Goal: Navigation & Orientation: Find specific page/section

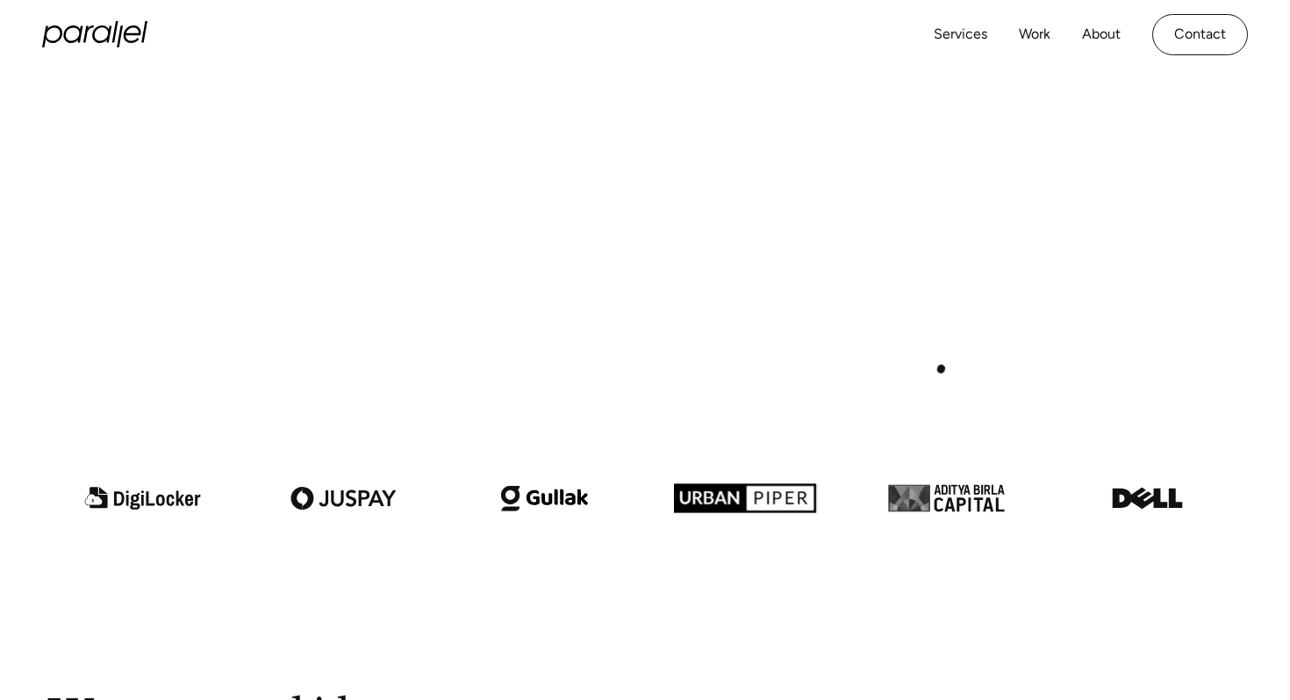
scroll to position [869, 0]
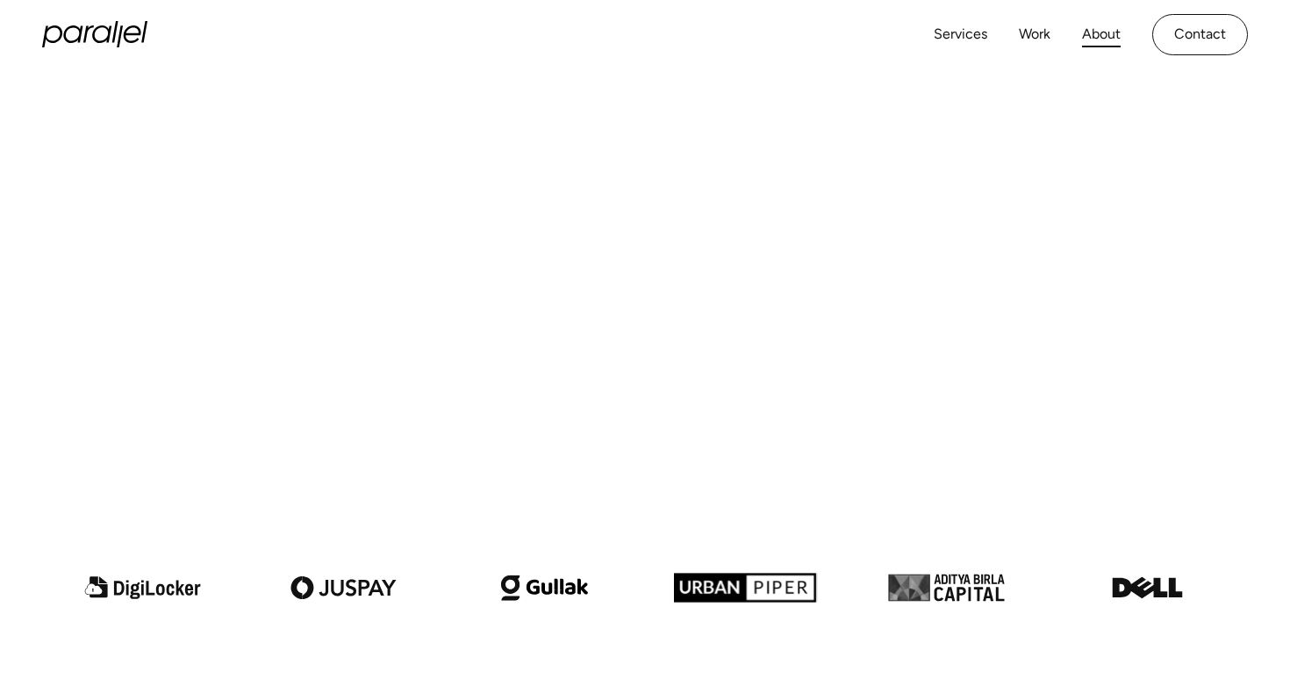
click at [1096, 27] on link "About" at bounding box center [1101, 34] width 39 height 25
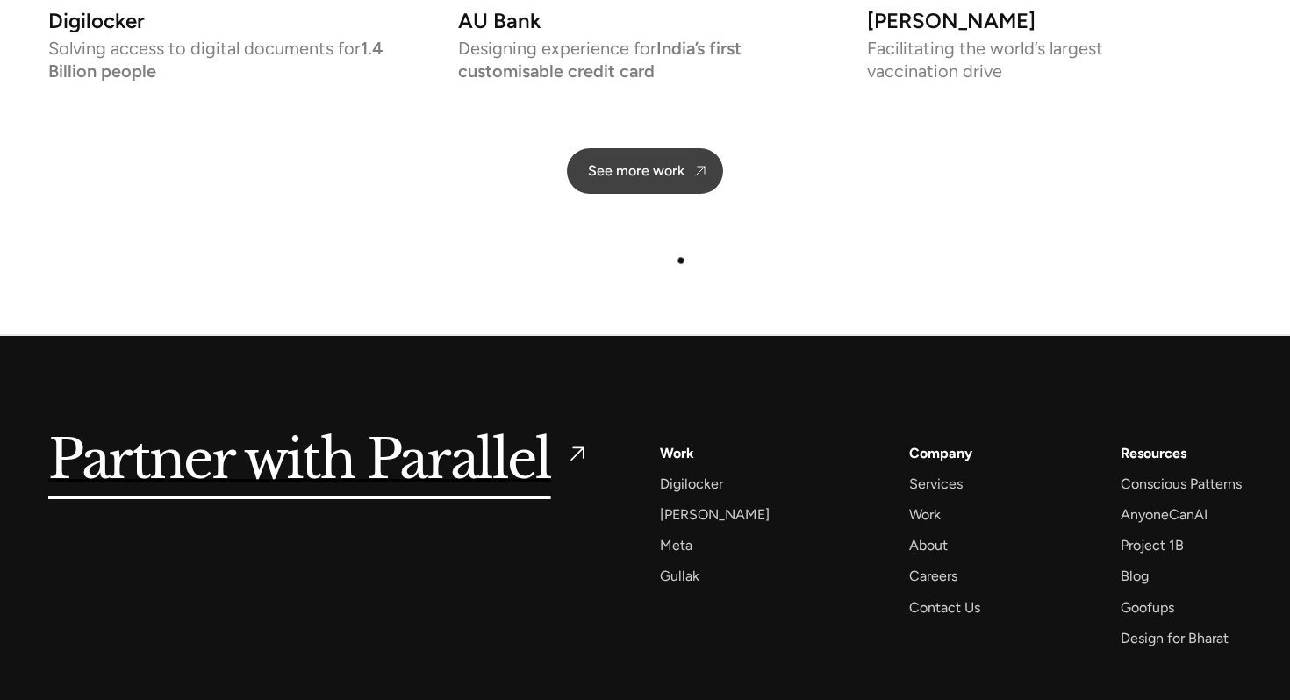
scroll to position [4175, 0]
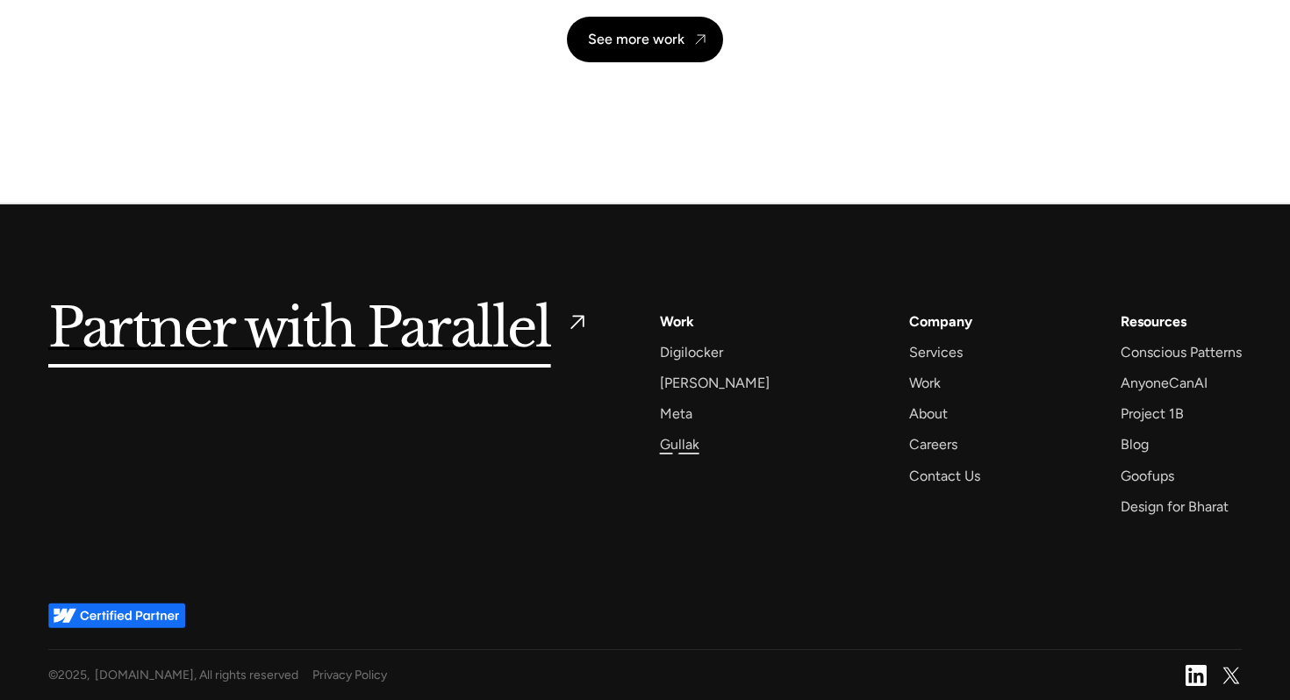
click at [676, 449] on div "Gullak" at bounding box center [679, 445] width 39 height 24
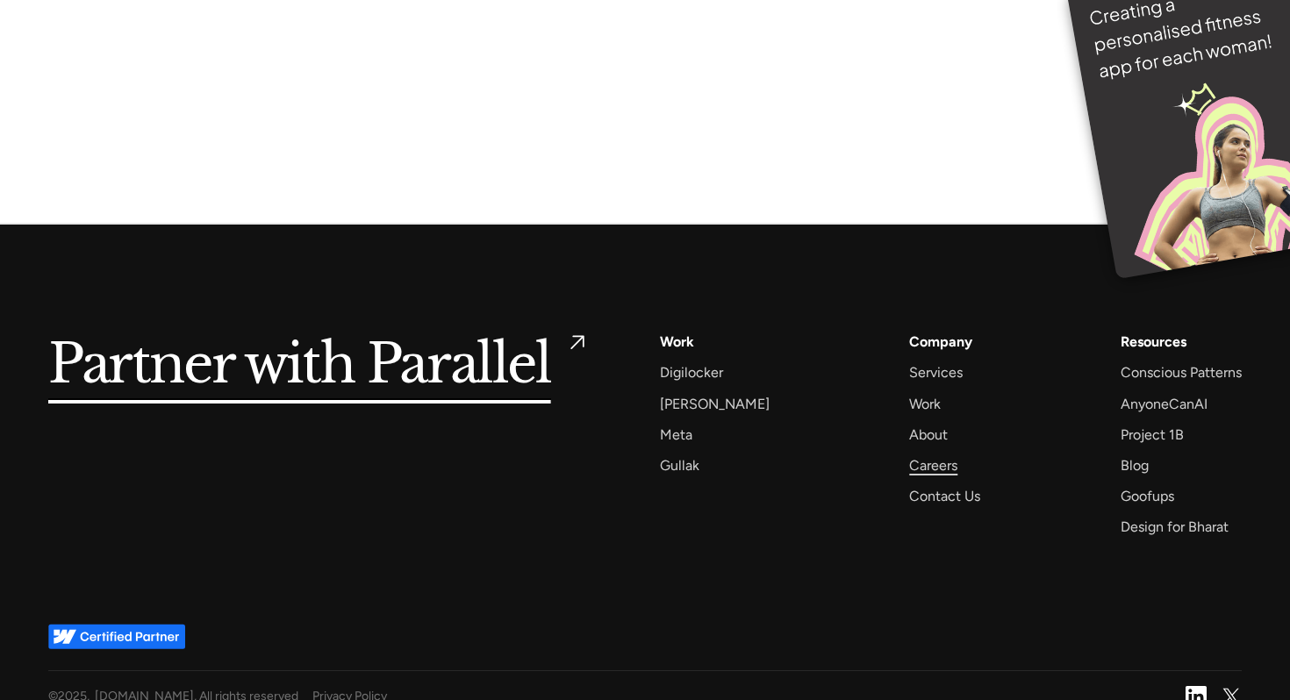
scroll to position [12167, 0]
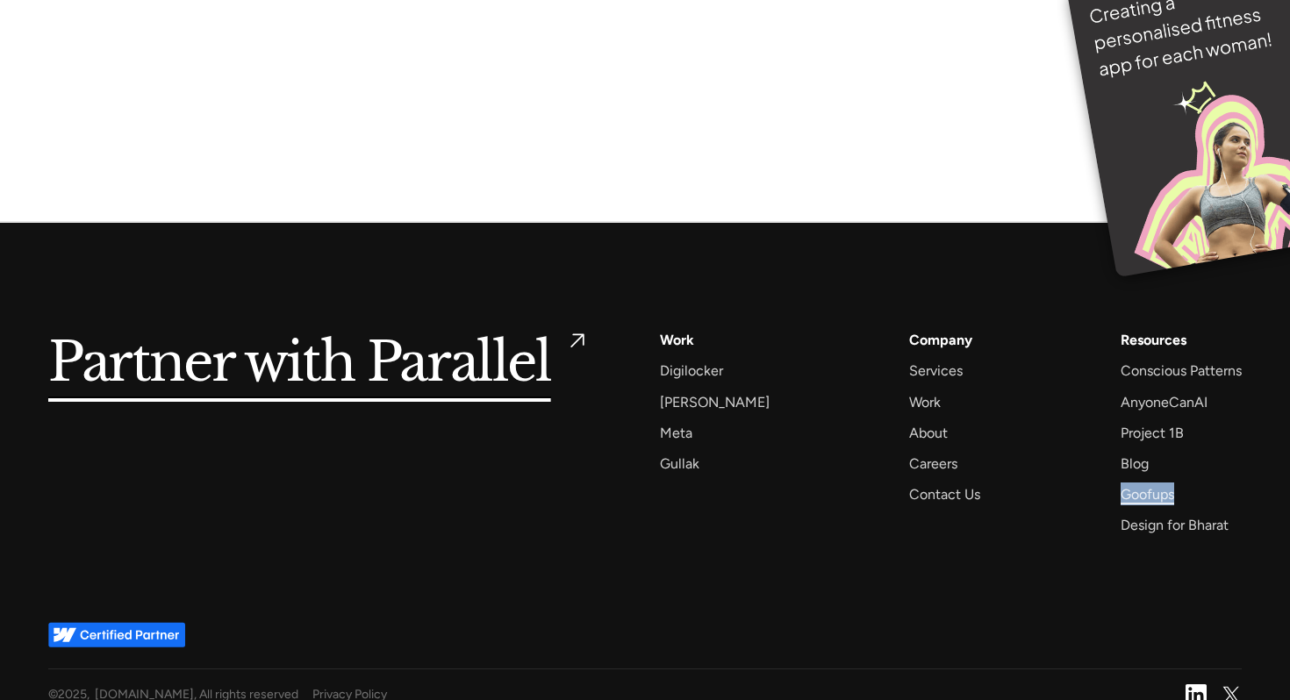
click at [1148, 483] on div "Goofups" at bounding box center [1148, 495] width 54 height 24
